Goal: Task Accomplishment & Management: Use online tool/utility

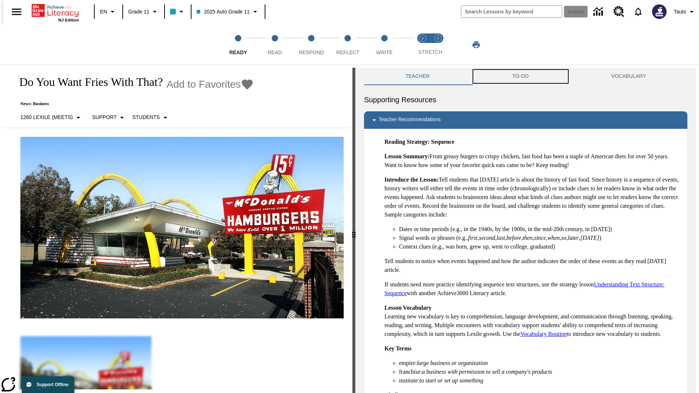
click at [520, 76] on button "TO-DO" at bounding box center [520, 76] width 99 height 17
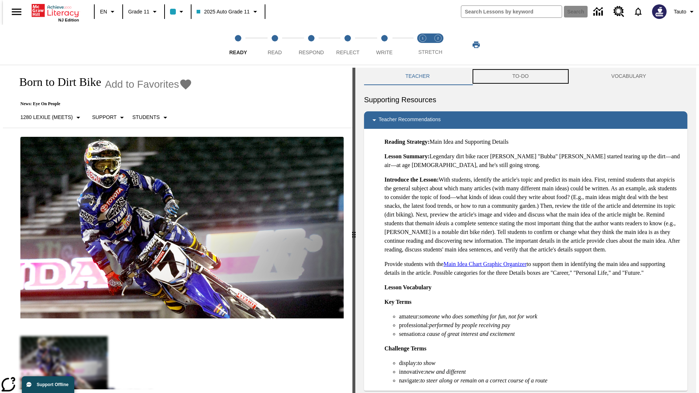
click at [520, 76] on button "TO-DO" at bounding box center [520, 76] width 99 height 17
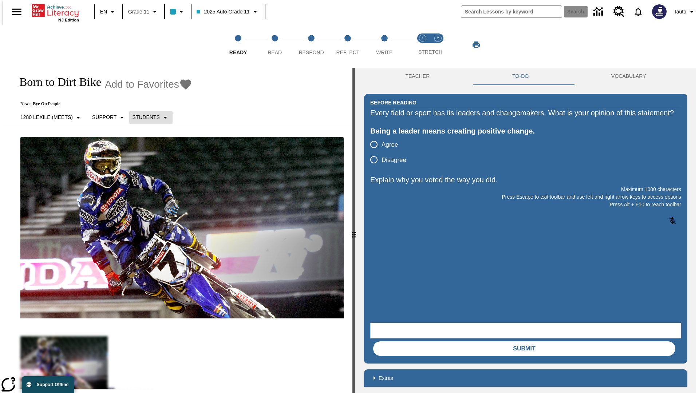
click at [146, 117] on p "Students" at bounding box center [145, 118] width 27 height 8
